Goal: Information Seeking & Learning: Learn about a topic

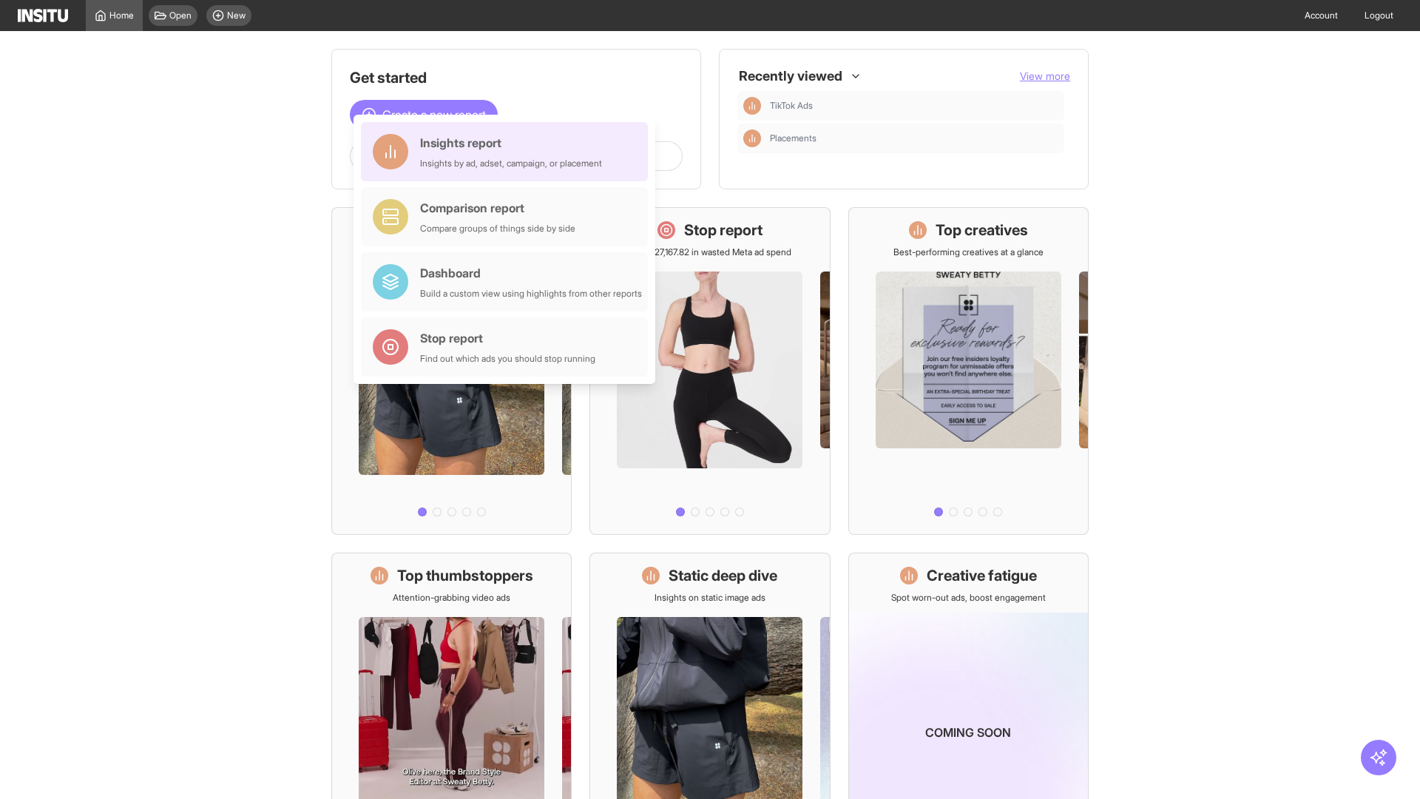
click at [508, 152] on div "Insights report Insights by ad, adset, campaign, or placement" at bounding box center [511, 152] width 182 height 36
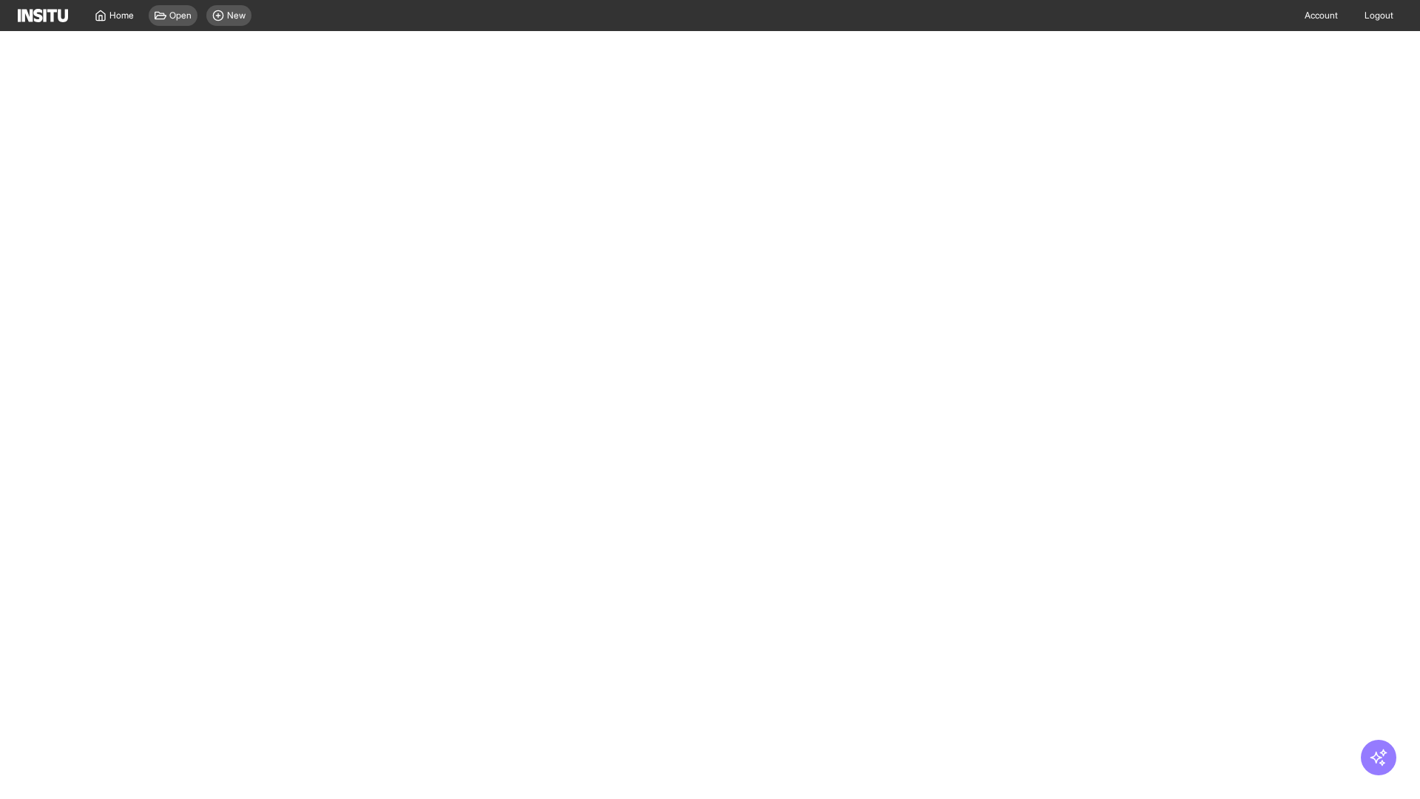
select select "**"
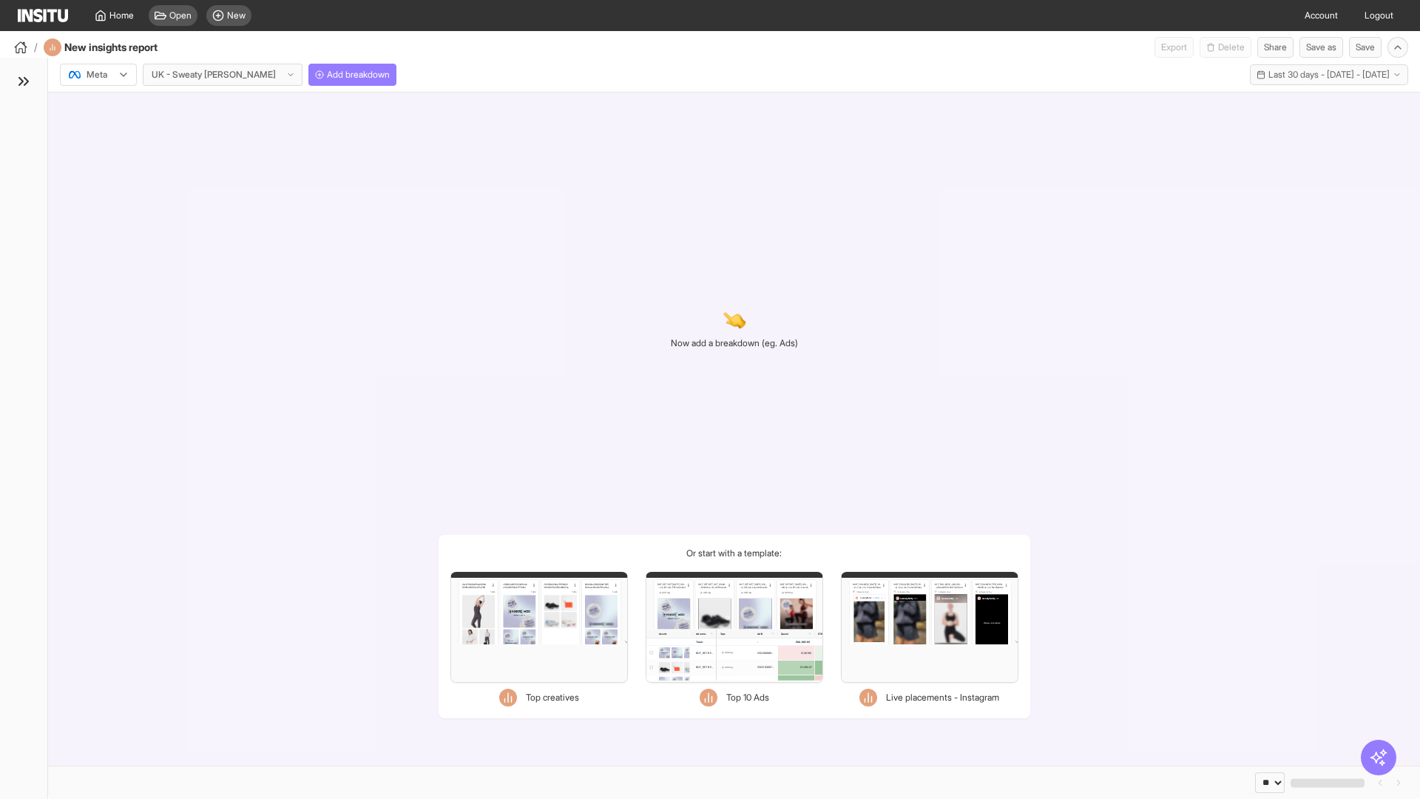
click at [98, 75] on div at bounding box center [87, 74] width 41 height 15
click at [98, 107] on span "Meta" at bounding box center [97, 106] width 20 height 13
